Goal: Transaction & Acquisition: Register for event/course

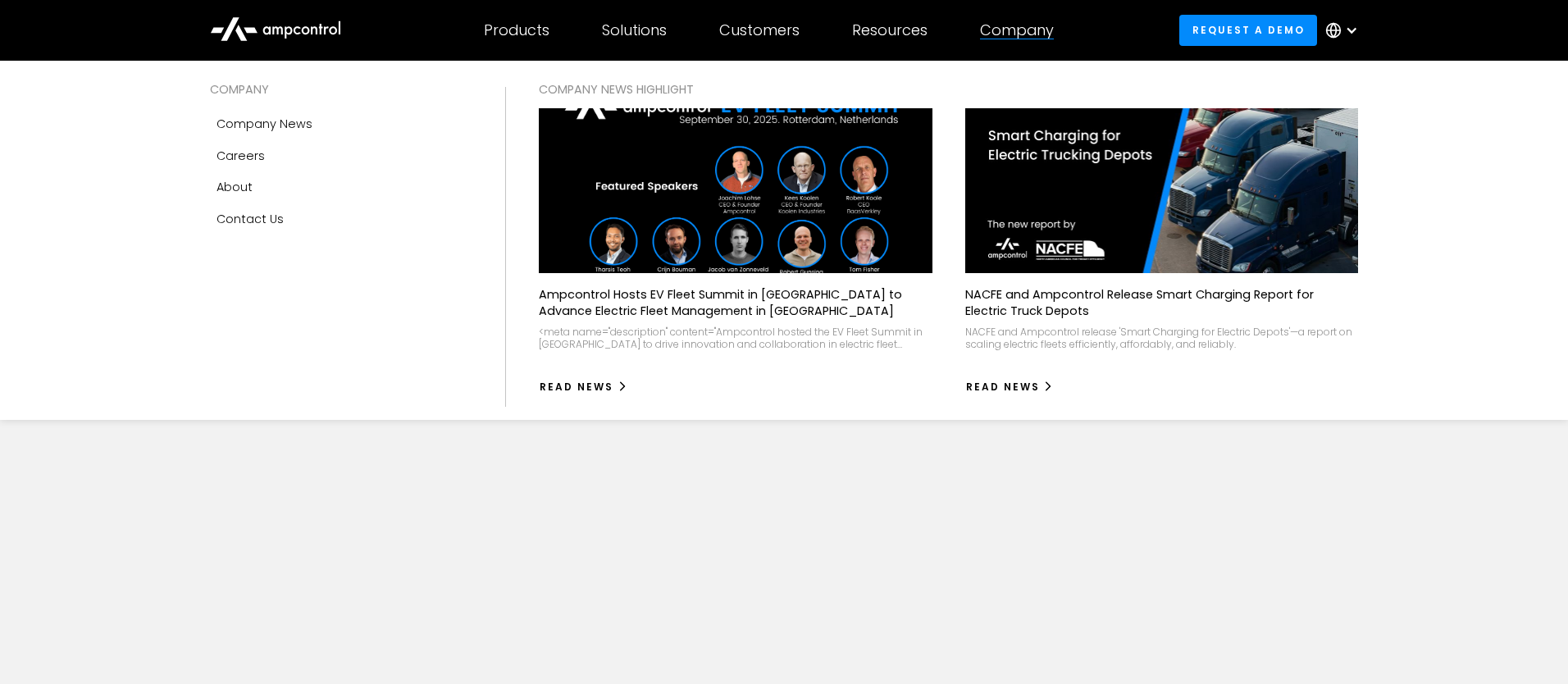
click at [1040, 35] on div "Company" at bounding box center [1017, 30] width 74 height 18
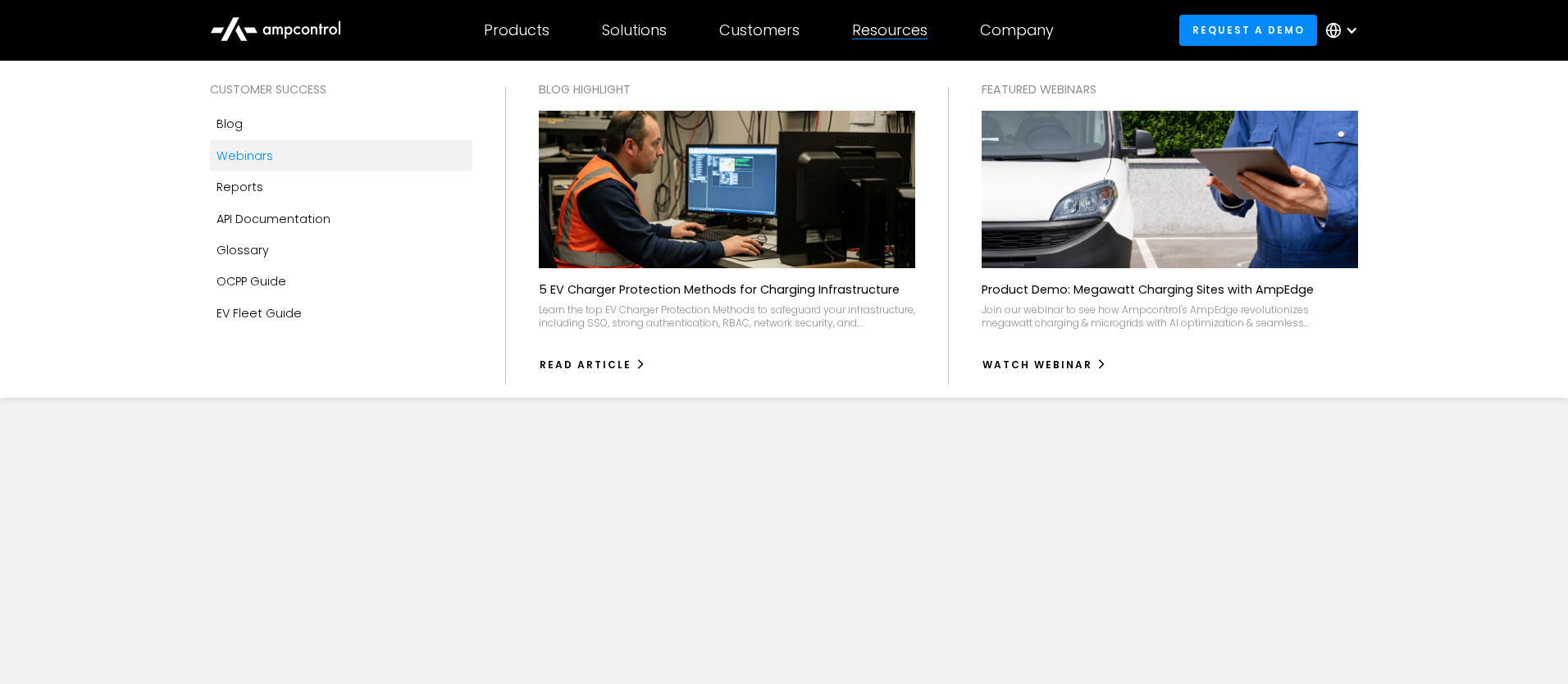
click at [241, 154] on div "Webinars" at bounding box center [245, 155] width 57 height 18
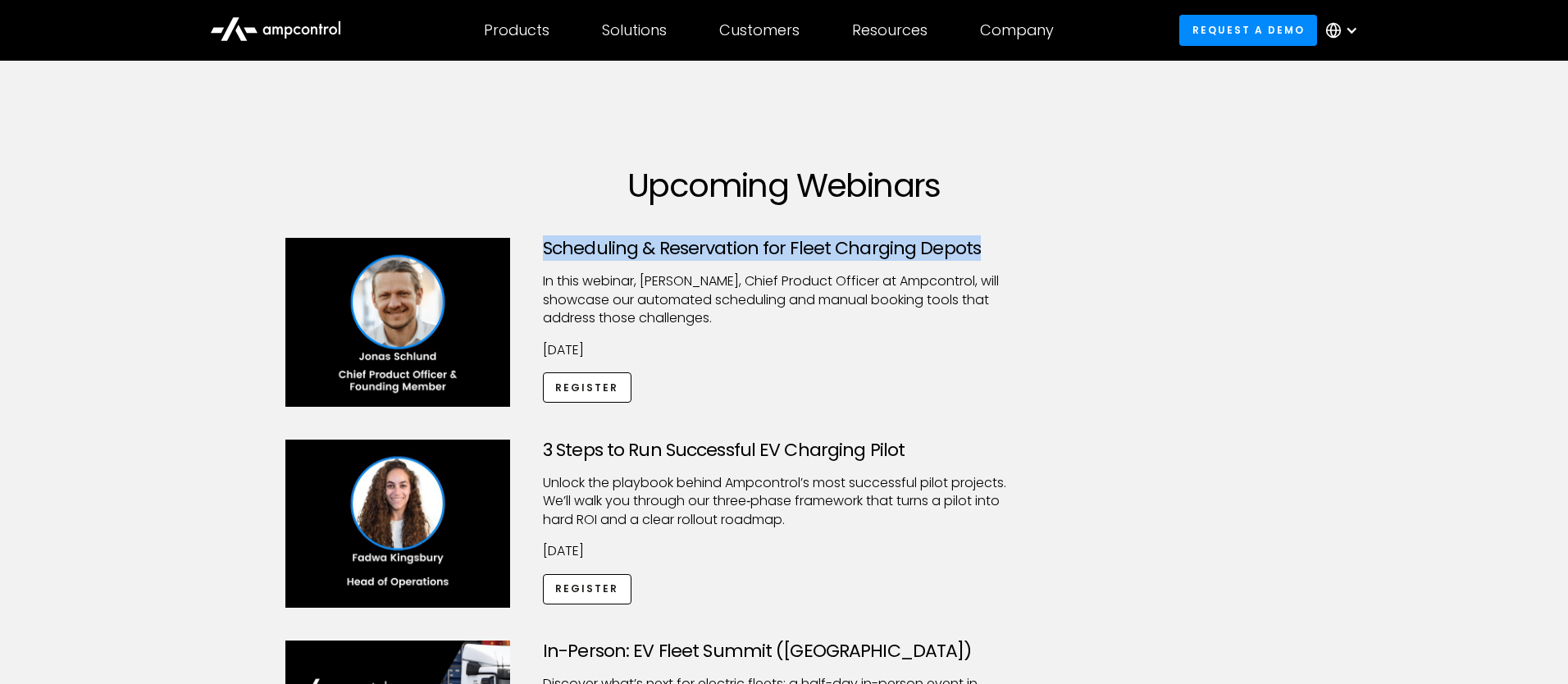
drag, startPoint x: 545, startPoint y: 249, endPoint x: 986, endPoint y: 238, distance: 441.1
click at [986, 238] on h3 "Scheduling & Reservation for Fleet Charging Depots" at bounding box center [783, 248] width 482 height 22
copy h3 "Scheduling & Reservation for Fleet Charging Depots"
click at [590, 392] on link "Register" at bounding box center [586, 387] width 89 height 30
